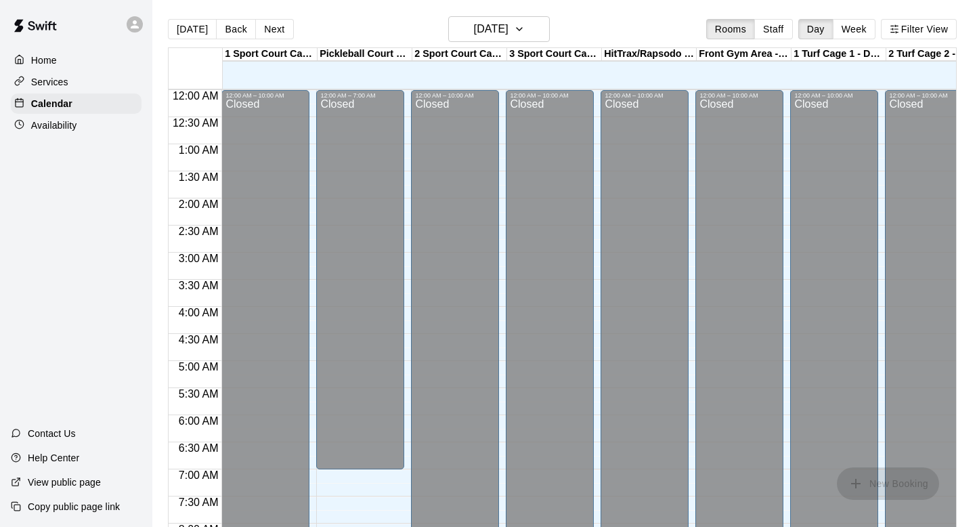
scroll to position [700, 0]
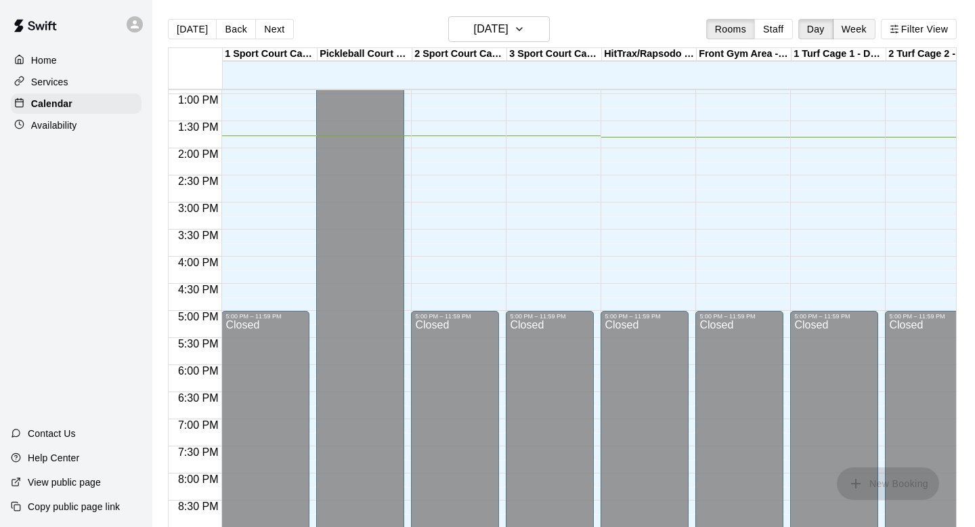
click at [861, 30] on button "Week" at bounding box center [854, 29] width 43 height 20
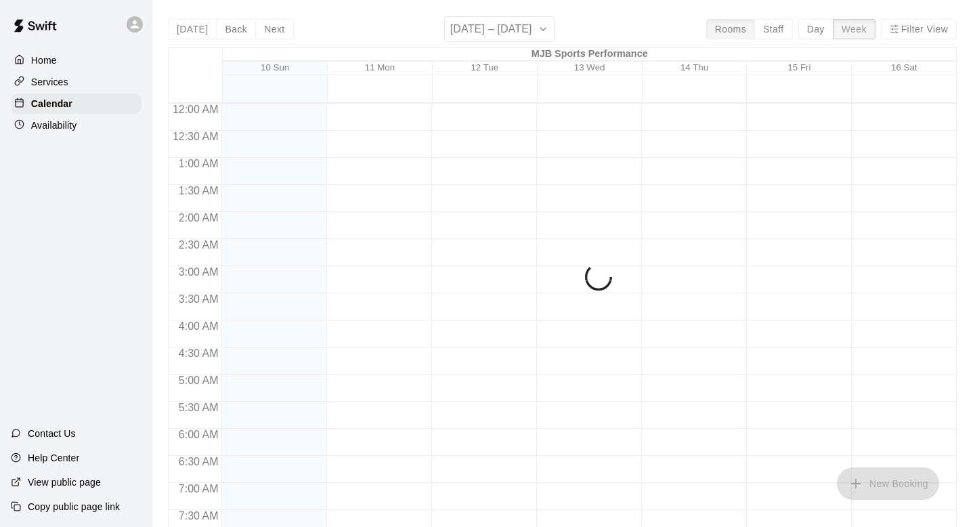
scroll to position [747, 0]
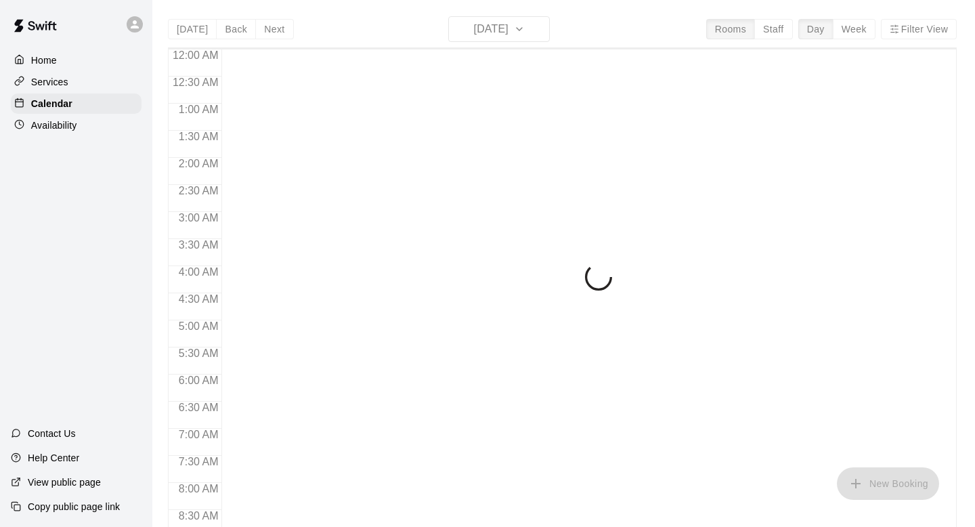
scroll to position [747, 0]
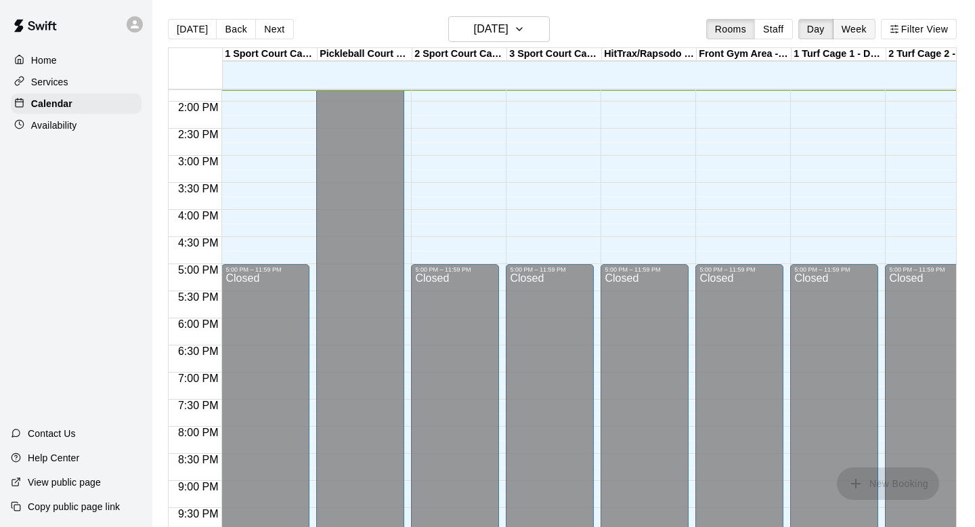
click at [865, 28] on button "Week" at bounding box center [854, 29] width 43 height 20
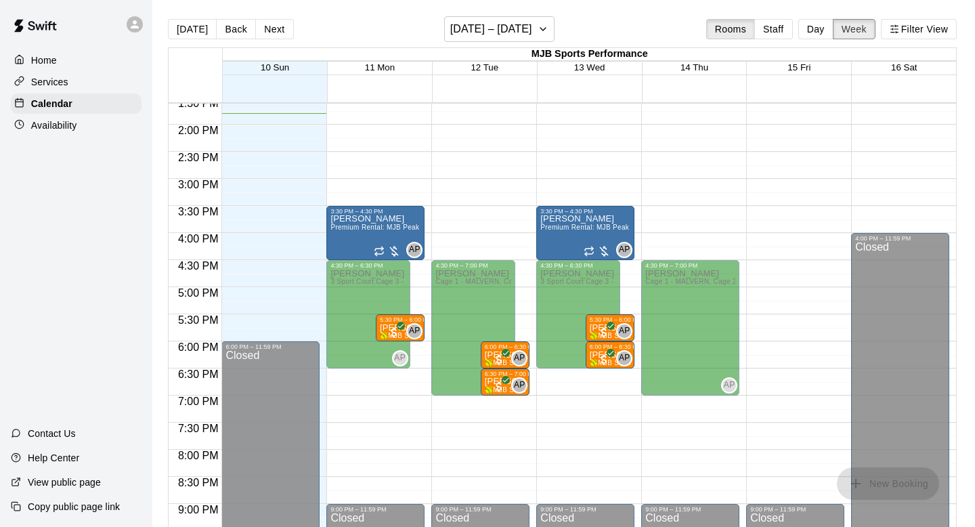
scroll to position [730, 0]
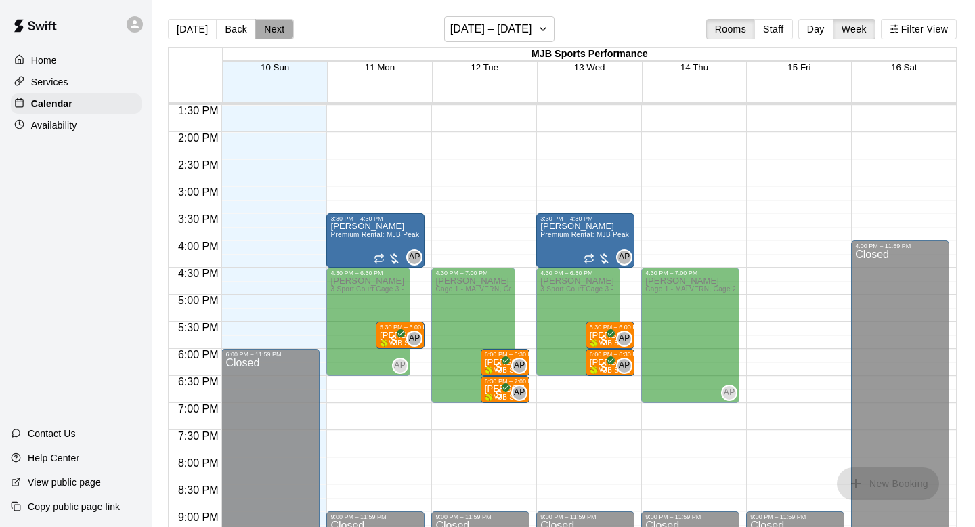
click at [276, 27] on button "Next" at bounding box center [274, 29] width 38 height 20
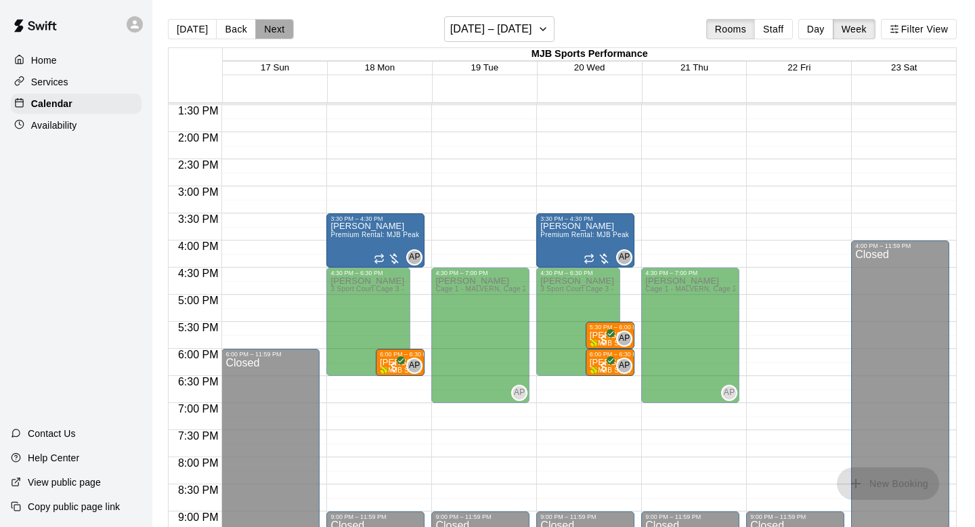
click at [273, 25] on button "Next" at bounding box center [274, 29] width 38 height 20
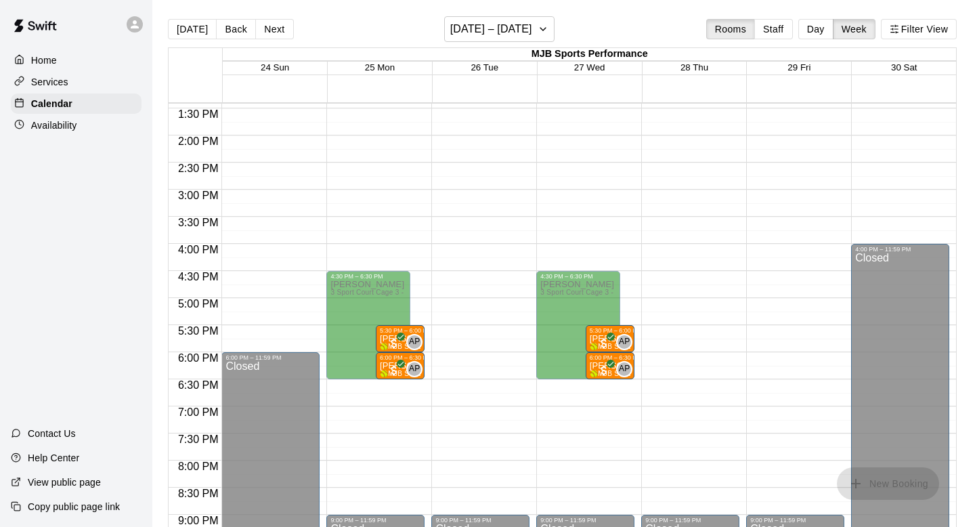
scroll to position [731, 0]
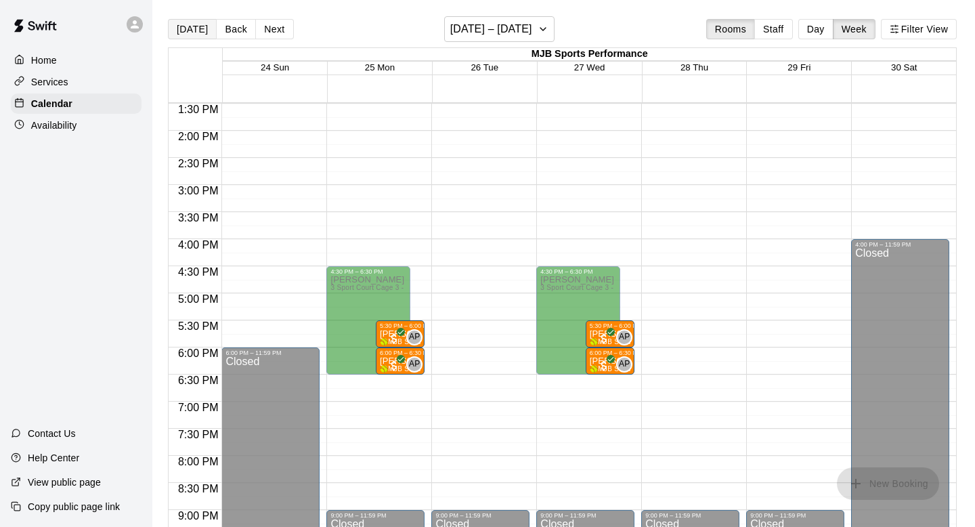
click at [186, 35] on button "[DATE]" at bounding box center [192, 29] width 49 height 20
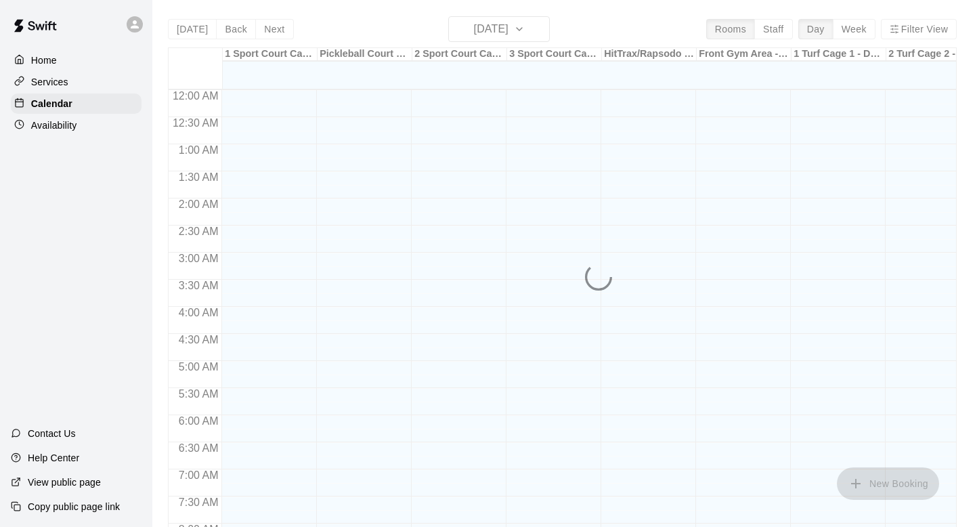
scroll to position [773, 0]
